Goal: Obtain resource: Obtain resource

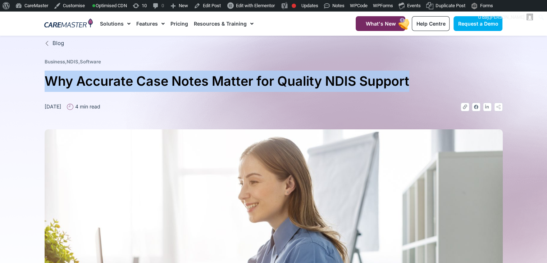
drag, startPoint x: 40, startPoint y: 75, endPoint x: 438, endPoint y: 88, distance: 399.0
click at [438, 88] on section "Blog Business , NDIS , Software Why Accurate Case Notes Matter for Quality NDIS…" at bounding box center [273, 237] width 547 height 403
copy h1 "Why Accurate Case Notes Matter for Quality NDIS Support"
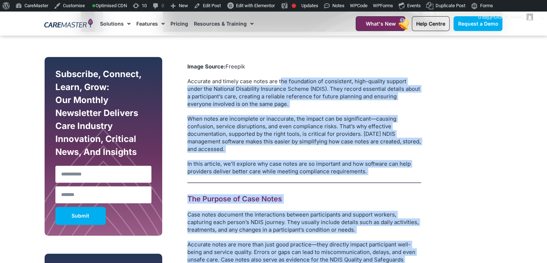
scroll to position [382, 0]
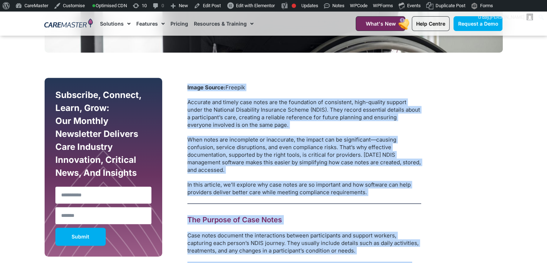
drag, startPoint x: 293, startPoint y: 134, endPoint x: 186, endPoint y: 77, distance: 121.6
copy div "Image Source: Freepik Accurate and timely case notes are the foundation of cons…"
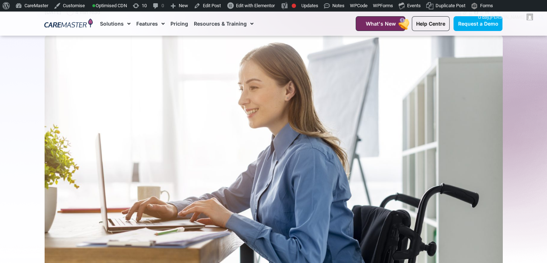
scroll to position [88, 0]
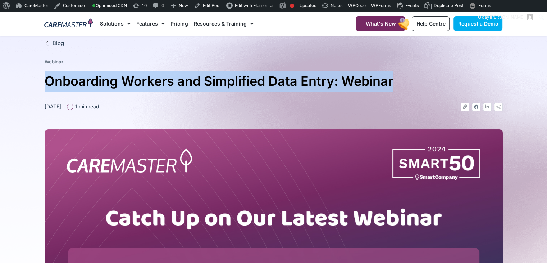
drag, startPoint x: 397, startPoint y: 84, endPoint x: 43, endPoint y: 95, distance: 354.0
click at [43, 95] on div "Blog Webinar Onboarding Workers and Simplified Data Entry: Webinar August 7, 20…" at bounding box center [273, 227] width 465 height 383
copy h1 "Onboarding Workers and Simplified Data Entry: Webinar"
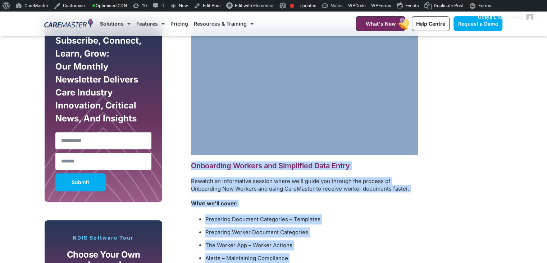
scroll to position [460, 0]
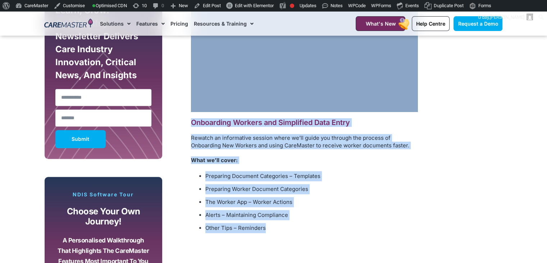
drag, startPoint x: 272, startPoint y: 229, endPoint x: 215, endPoint y: 107, distance: 134.6
click at [13, 95] on section "Subscribe, Connect, Learn, Grow: Our Monthly Newsletter Delivers Care Industry …" at bounding box center [273, 178] width 547 height 438
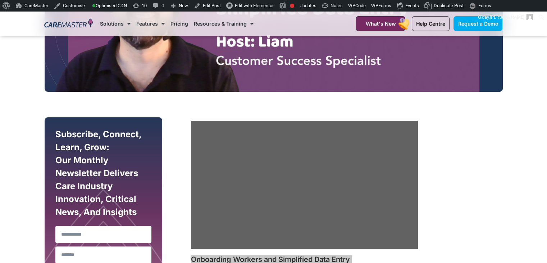
scroll to position [323, 0]
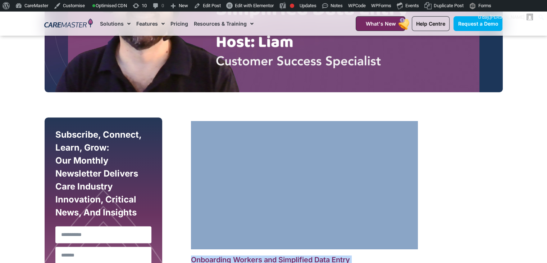
copy div "Onboarding Workers and Simplified Data Entry Rewatch an informative session whe…"
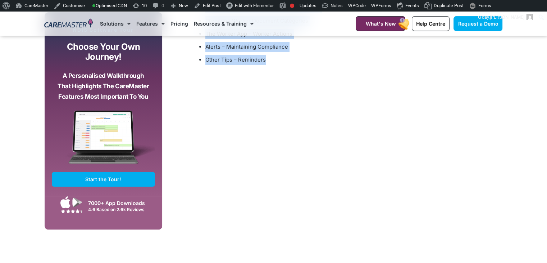
scroll to position [606, 0]
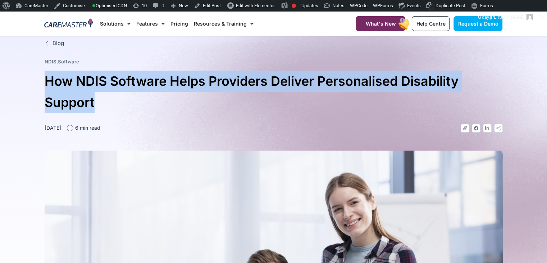
drag, startPoint x: 100, startPoint y: 102, endPoint x: 47, endPoint y: 85, distance: 55.6
click at [47, 85] on h1 "How NDIS Software Helps Providers Deliver Personalised Disability Support" at bounding box center [274, 91] width 458 height 42
copy h1 "How NDIS Software Helps Providers Deliver Personalised Disability Support"
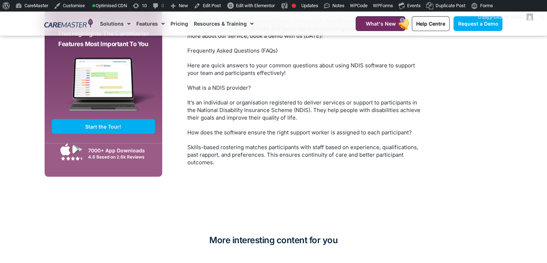
scroll to position [1448, 0]
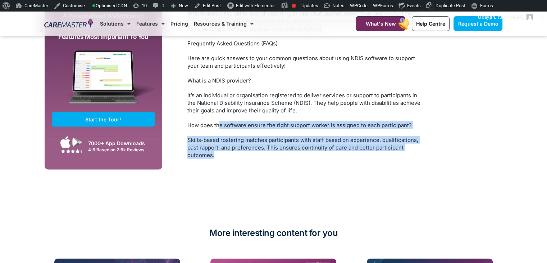
drag, startPoint x: 227, startPoint y: 147, endPoint x: 218, endPoint y: 100, distance: 47.5
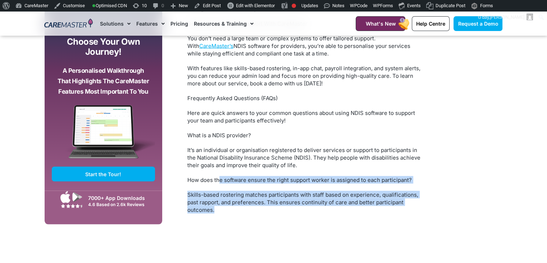
scroll to position [1418, 0]
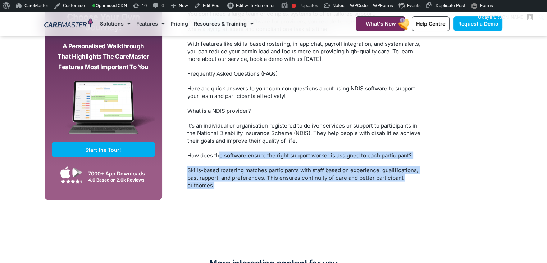
click at [245, 166] on p "Skills-based rostering matches participants with staff based on experience, qua…" at bounding box center [304, 177] width 234 height 23
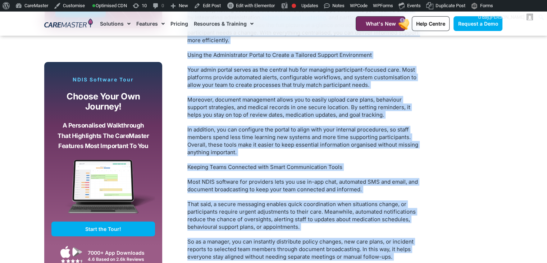
scroll to position [369, 0]
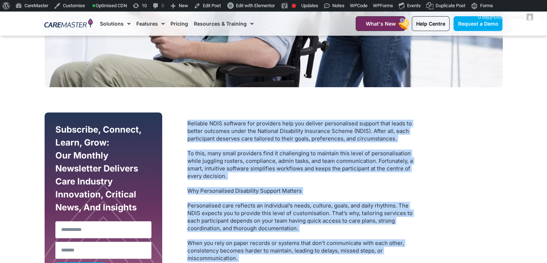
drag, startPoint x: 222, startPoint y: 174, endPoint x: 181, endPoint y: 115, distance: 71.3
copy div "Reliable NDIS software for providers help you deliver personalised support that…"
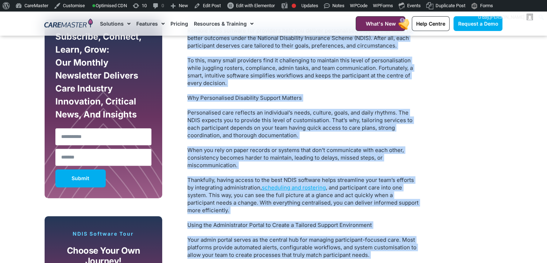
scroll to position [501, 0]
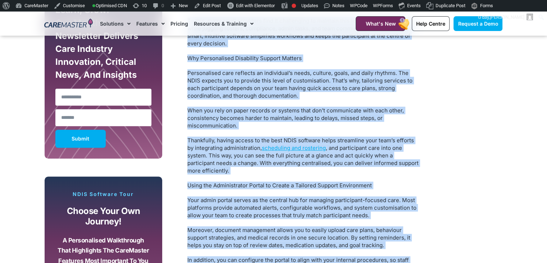
click at [418, 109] on p "When you rely on paper records or systems that don’t communicate with each othe…" at bounding box center [304, 117] width 234 height 23
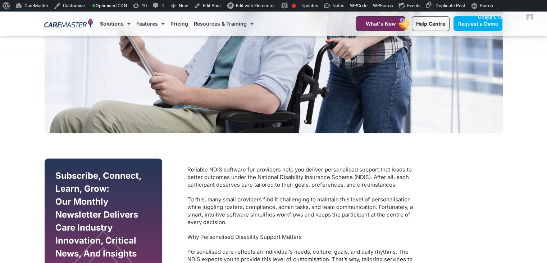
scroll to position [318, 0]
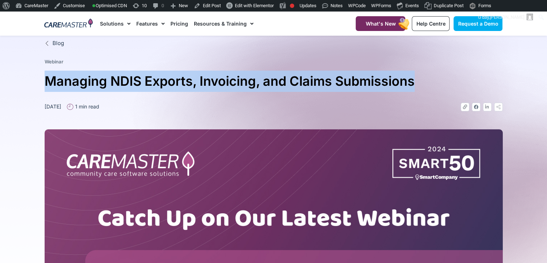
drag, startPoint x: 411, startPoint y: 86, endPoint x: 40, endPoint y: 82, distance: 371.1
click at [40, 82] on section "Blog Webinar Managing NDIS Exports, Invoicing, and Claims Submissions [DATE] 1 …" at bounding box center [273, 227] width 547 height 383
copy h1 "Managing NDIS Exports, Invoicing, and Claims Submissions"
drag, startPoint x: 419, startPoint y: 85, endPoint x: 0, endPoint y: 80, distance: 419.0
click at [0, 80] on section "Blog Webinar Managing NDIS Exports, Invoicing, and Claims Submissions [DATE] 1 …" at bounding box center [273, 227] width 547 height 383
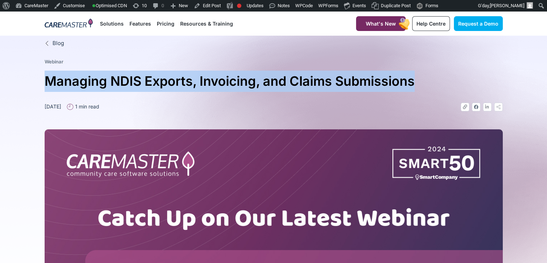
drag, startPoint x: 418, startPoint y: 82, endPoint x: 3, endPoint y: 88, distance: 414.7
click at [3, 88] on section "Blog Webinar Managing NDIS Exports, Invoicing, and Claims Submissions June 18, …" at bounding box center [273, 227] width 547 height 383
copy h1 "Managing NDIS Exports, Invoicing, and Claims Submissions"
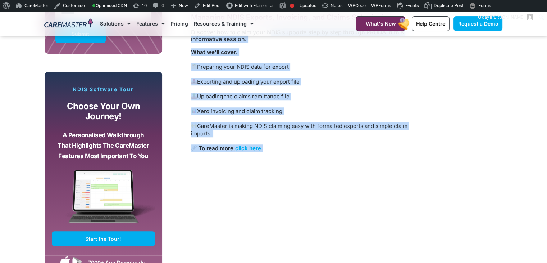
scroll to position [303, 0]
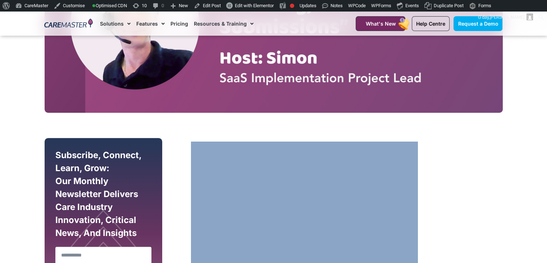
drag, startPoint x: 283, startPoint y: 147, endPoint x: 247, endPoint y: 141, distance: 36.4
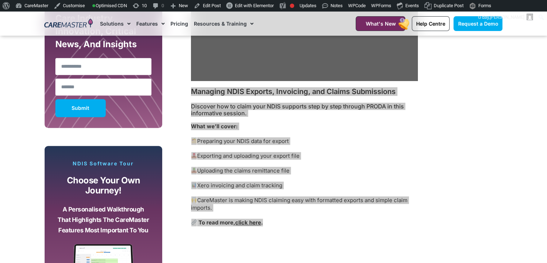
scroll to position [507, 0]
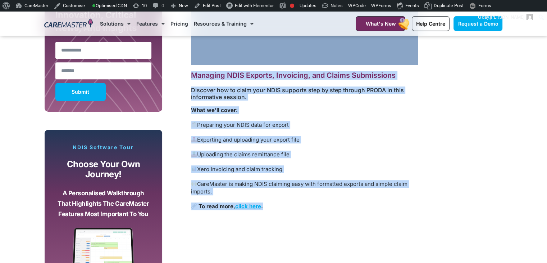
copy div "Managing NDIS Exports, Invoicing, and Claims Submissions Discover how to claim …"
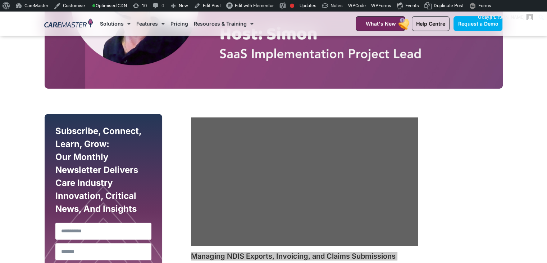
scroll to position [323, 0]
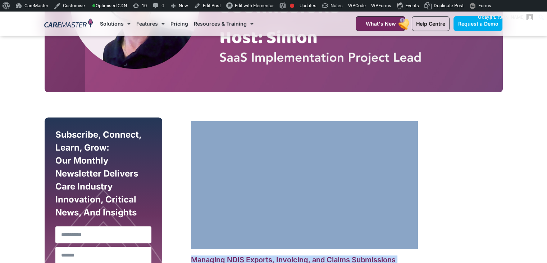
copy div "Managing NDIS Exports, Invoicing, and Claims Submissions Discover how to claim …"
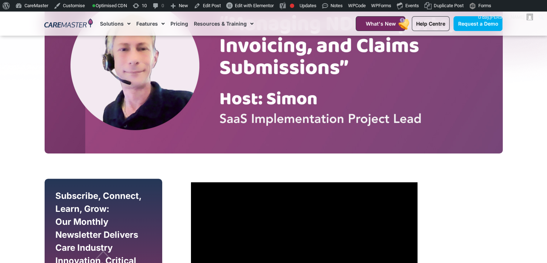
scroll to position [0, 0]
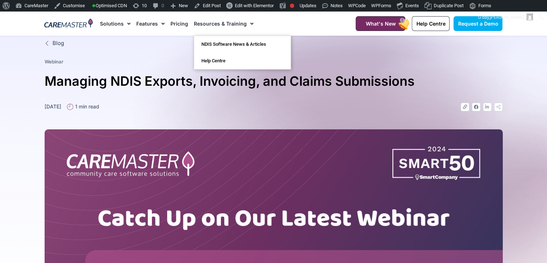
click at [251, 20] on nav "Solutions AI Roster Optimiser NDIS Software for Small Providers End-to-End NDIS…" at bounding box center [219, 24] width 238 height 24
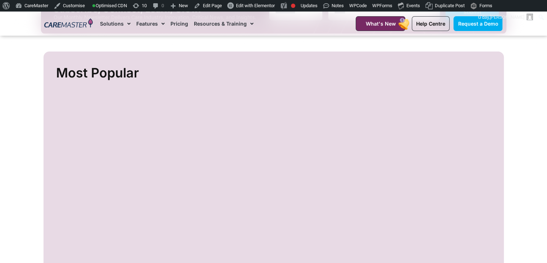
scroll to position [262, 0]
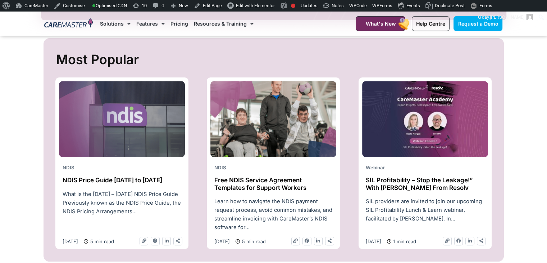
click at [246, 182] on h2 "Free NDIS Service Agreement Templates for Support Workers" at bounding box center [273, 183] width 119 height 15
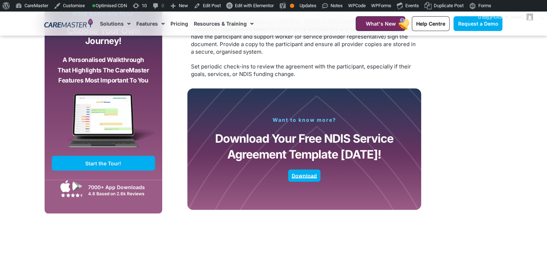
scroll to position [1384, 0]
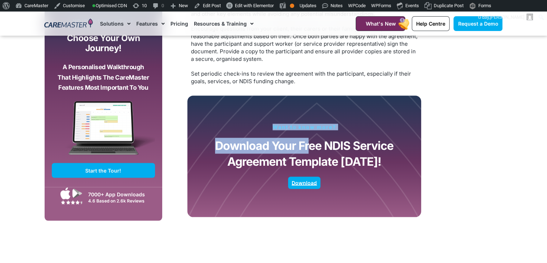
drag, startPoint x: 268, startPoint y: 105, endPoint x: 309, endPoint y: 142, distance: 54.5
click at [309, 142] on section "Want to know more? Download Your Free NDIS Service Agreement Template [DATE]! D…" at bounding box center [304, 156] width 234 height 121
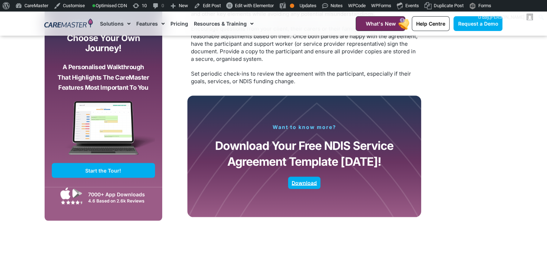
click at [313, 144] on p "Download Your Free NDIS Service Agreement Template [DATE]!" at bounding box center [304, 154] width 193 height 32
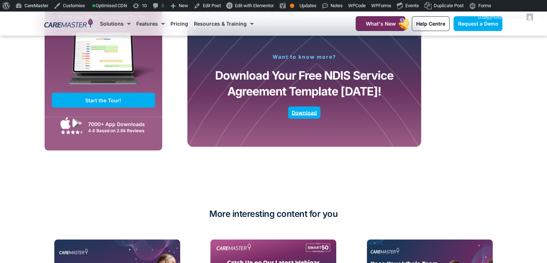
scroll to position [1440, 0]
